Goal: Task Accomplishment & Management: Complete application form

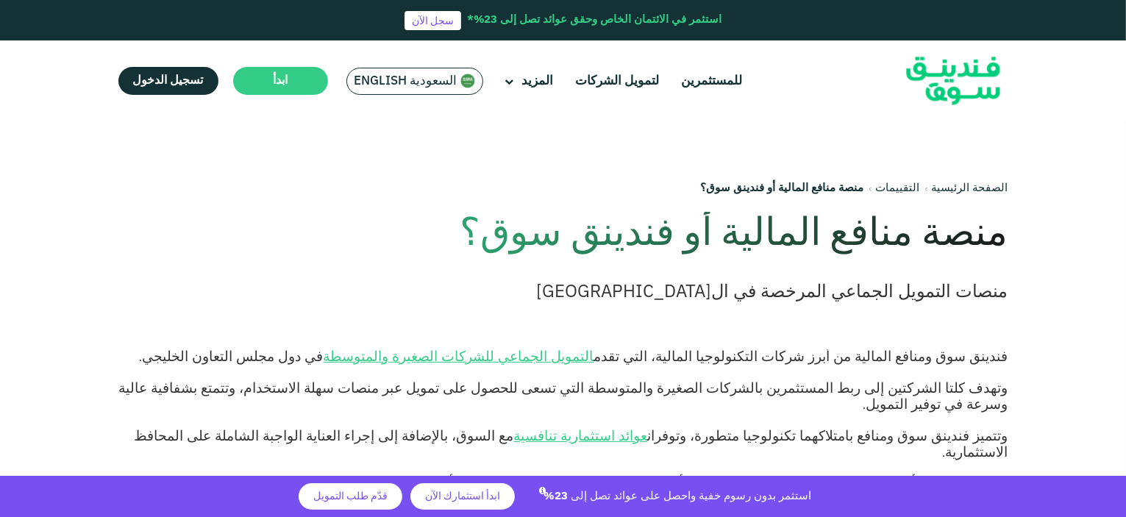
scroll to position [74, 0]
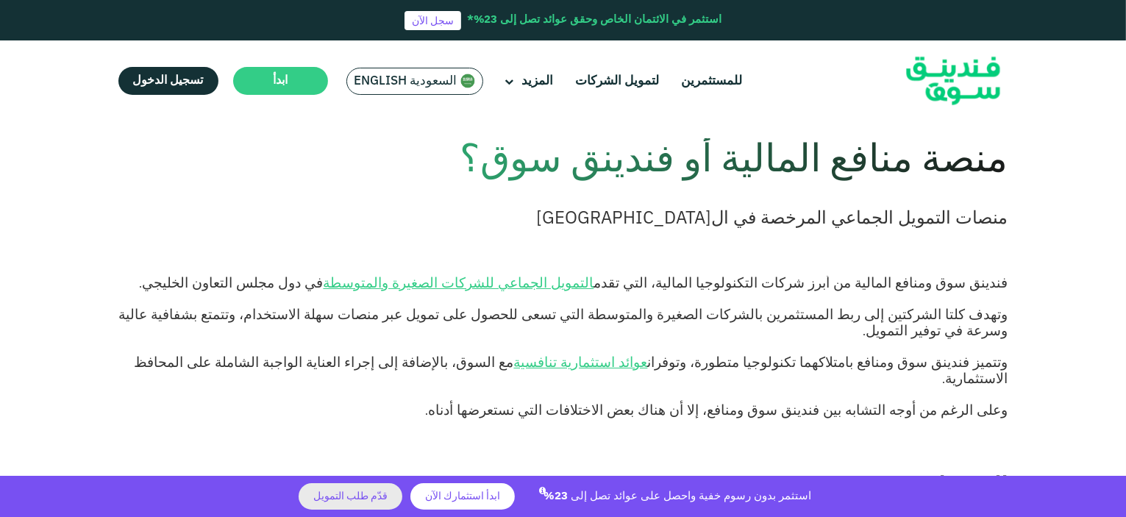
click at [350, 499] on span "قدّم طلب التمويل" at bounding box center [350, 496] width 74 height 10
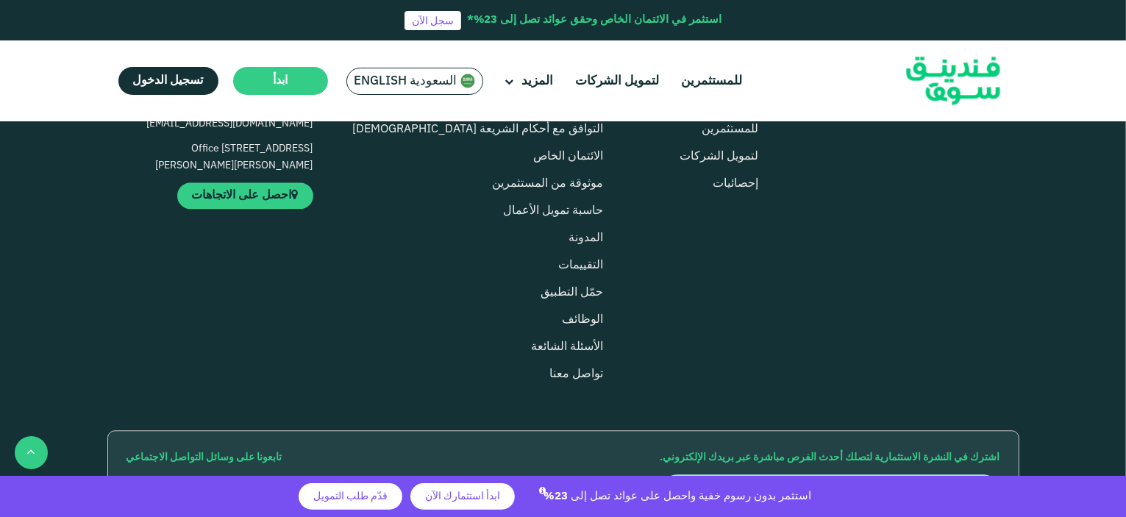
scroll to position [3660, 0]
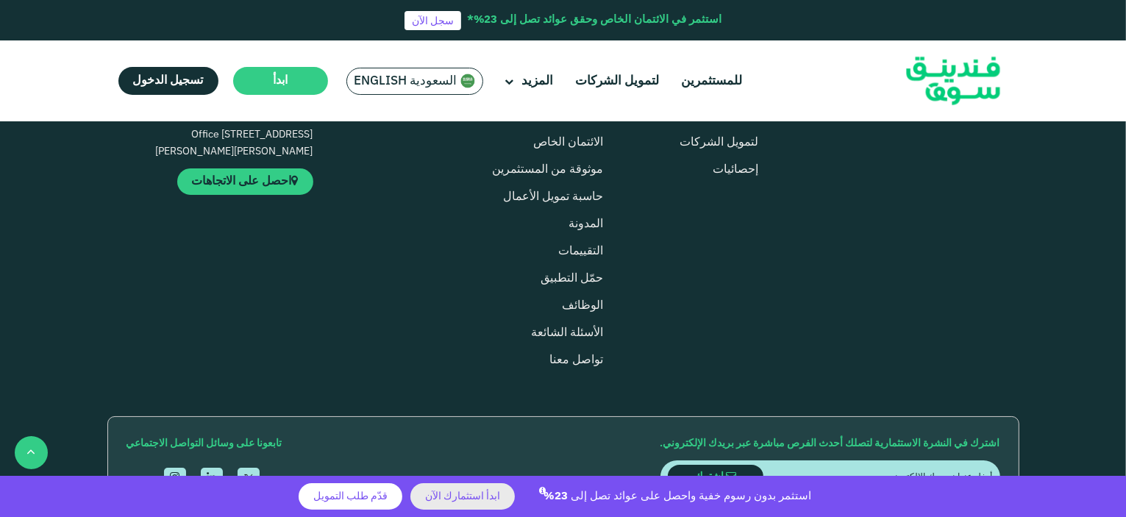
click at [459, 499] on span "ابدأ استثمارك الآن" at bounding box center [462, 496] width 75 height 10
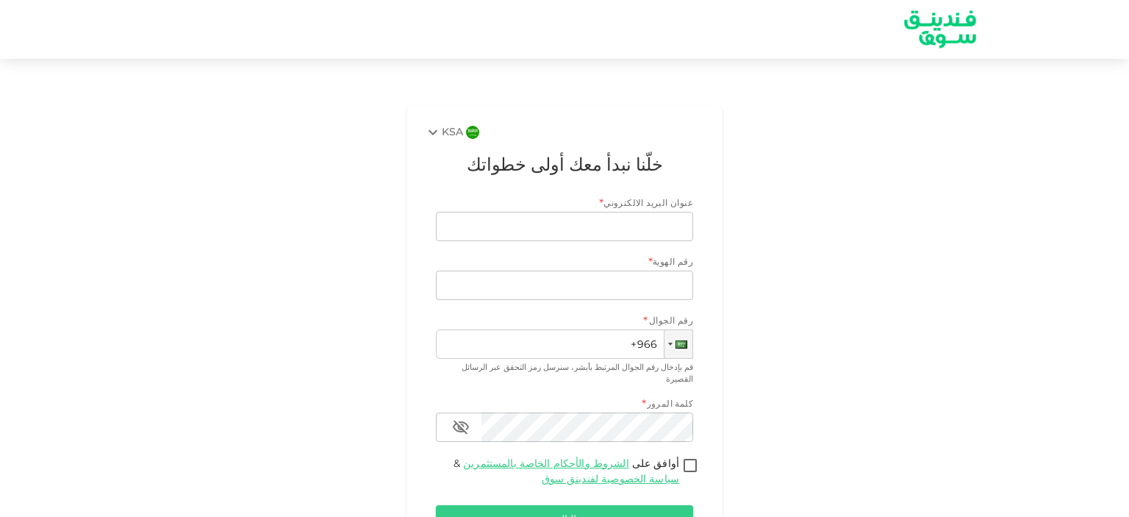
click at [968, 24] on img at bounding box center [940, 29] width 110 height 57
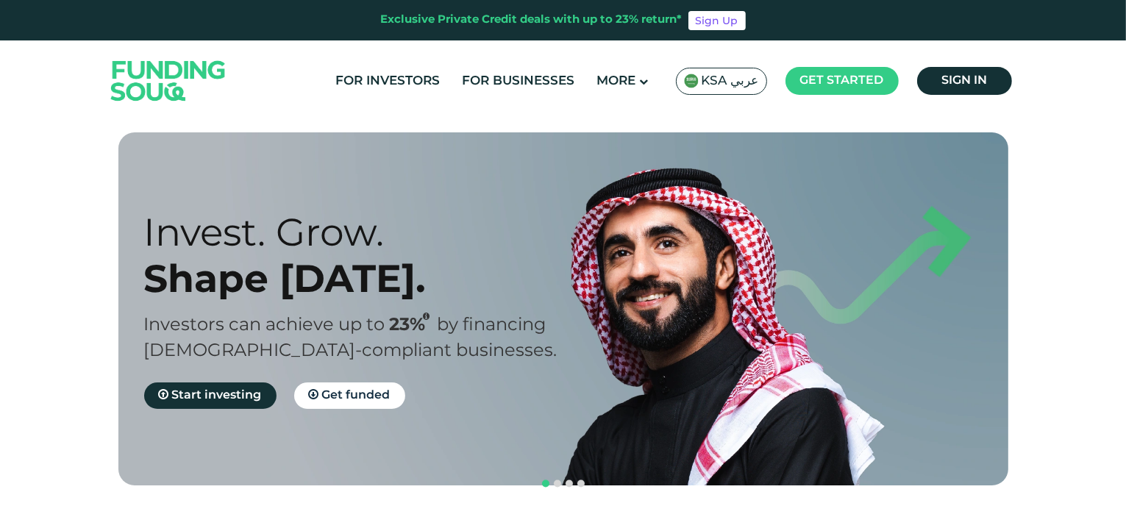
click at [726, 83] on span "KSA عربي" at bounding box center [729, 81] width 57 height 17
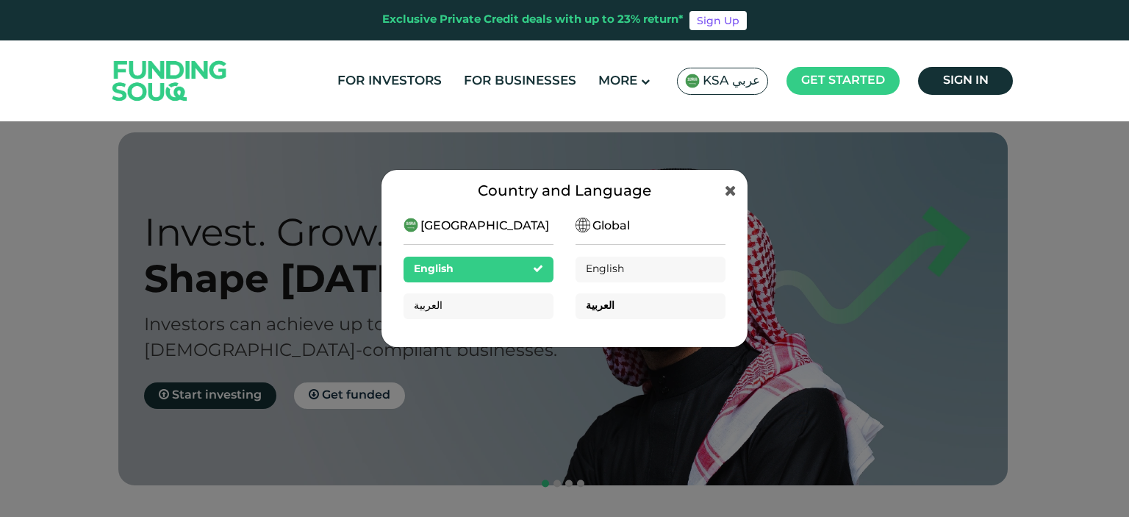
click at [609, 309] on div "العربية" at bounding box center [651, 306] width 150 height 26
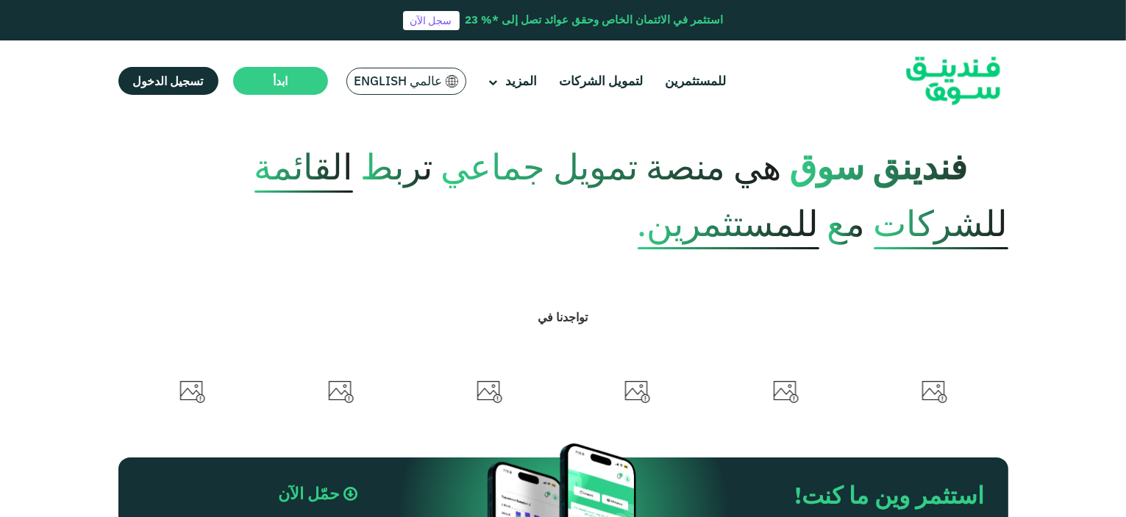
scroll to position [588, 0]
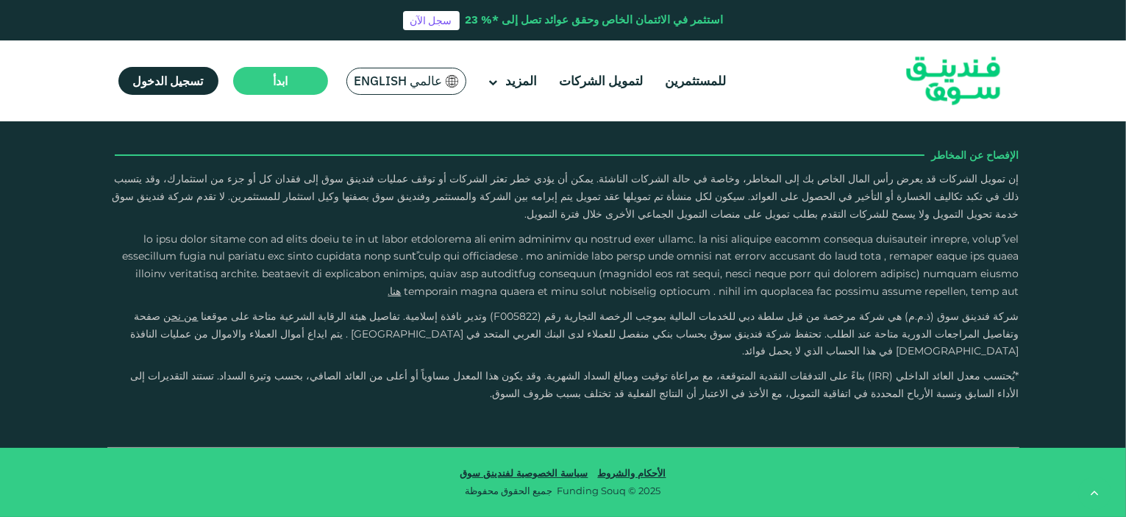
type tc-range-slider "4"
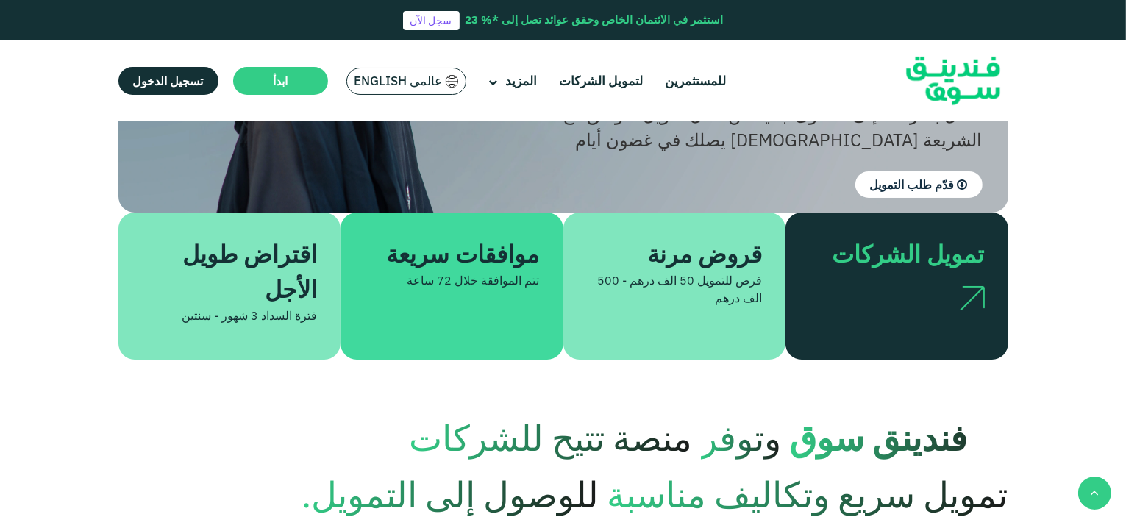
scroll to position [441, 0]
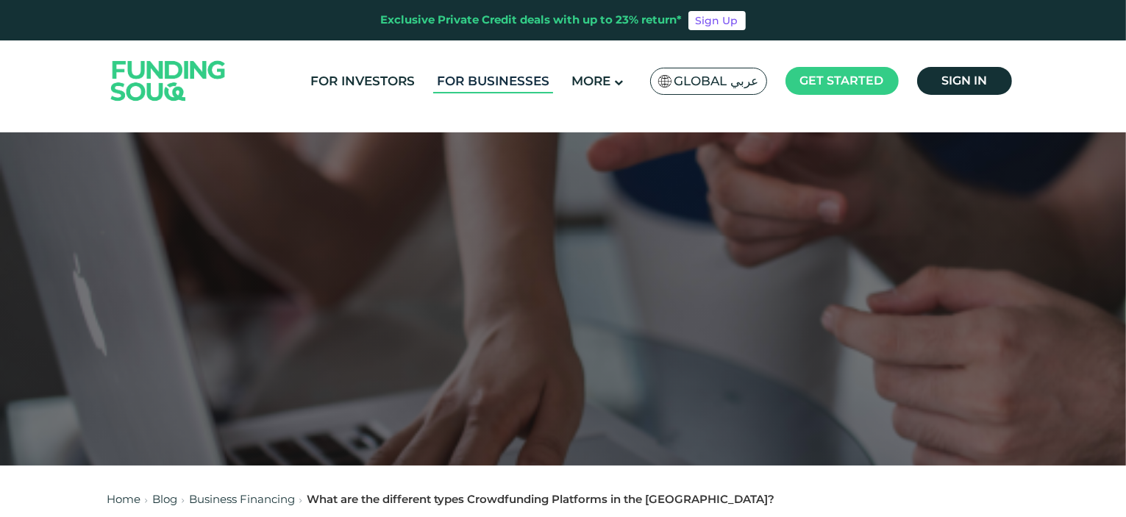
click at [532, 82] on link "For Businesses" at bounding box center [493, 81] width 120 height 24
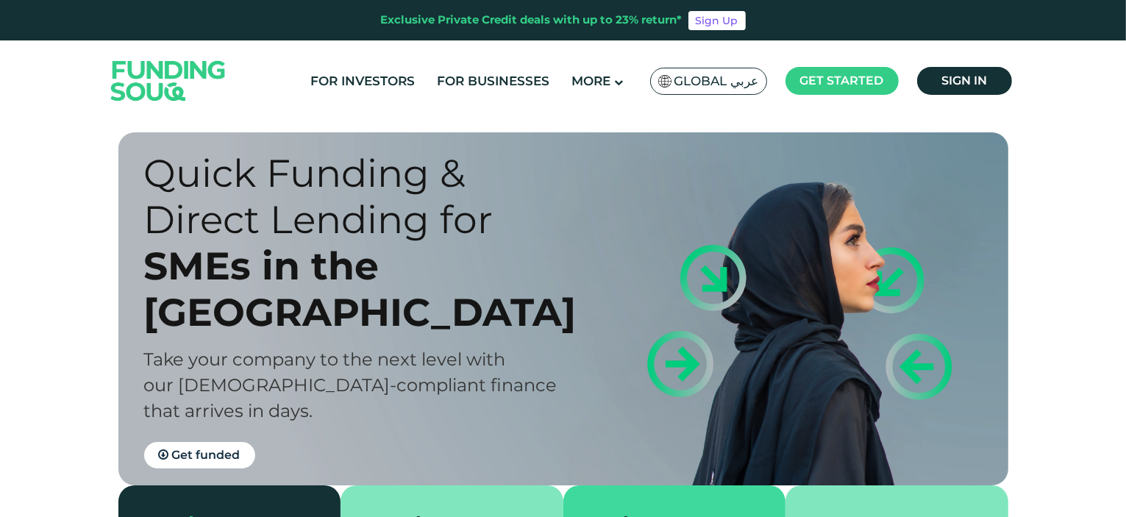
click at [720, 77] on span "Global عربي" at bounding box center [716, 81] width 85 height 17
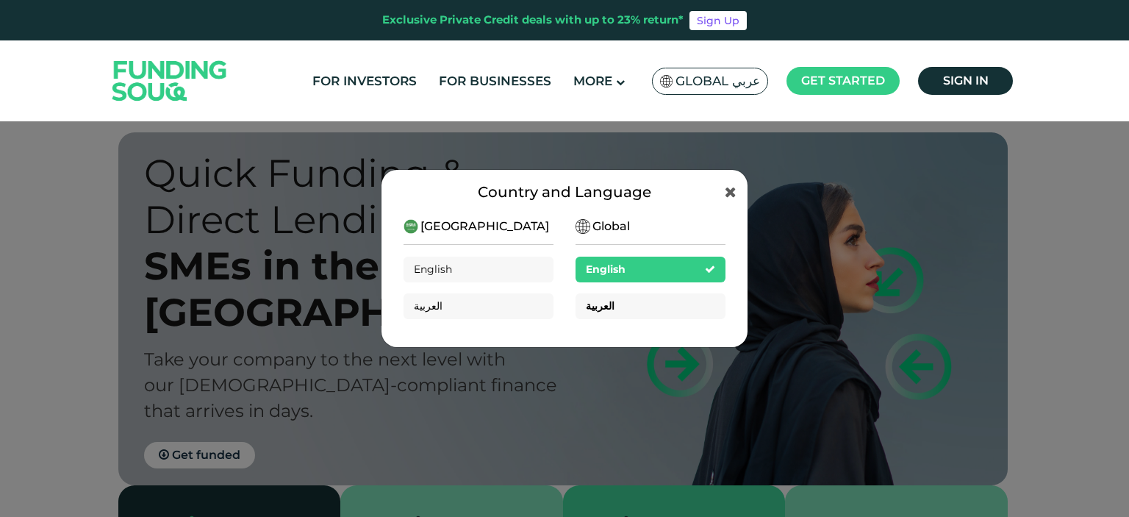
click at [602, 310] on span "العربية" at bounding box center [600, 305] width 29 height 13
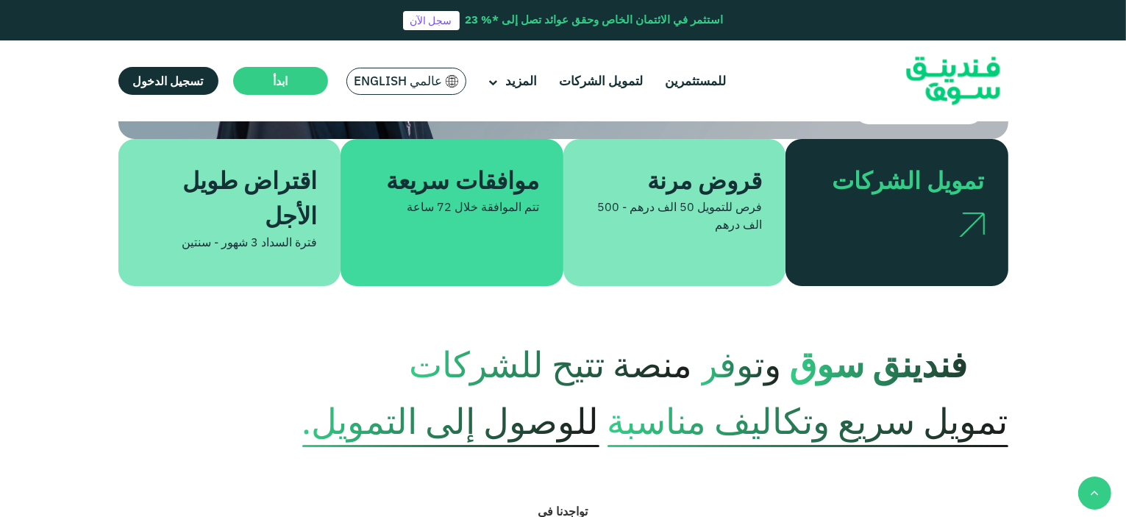
scroll to position [515, 0]
